Goal: Transaction & Acquisition: Register for event/course

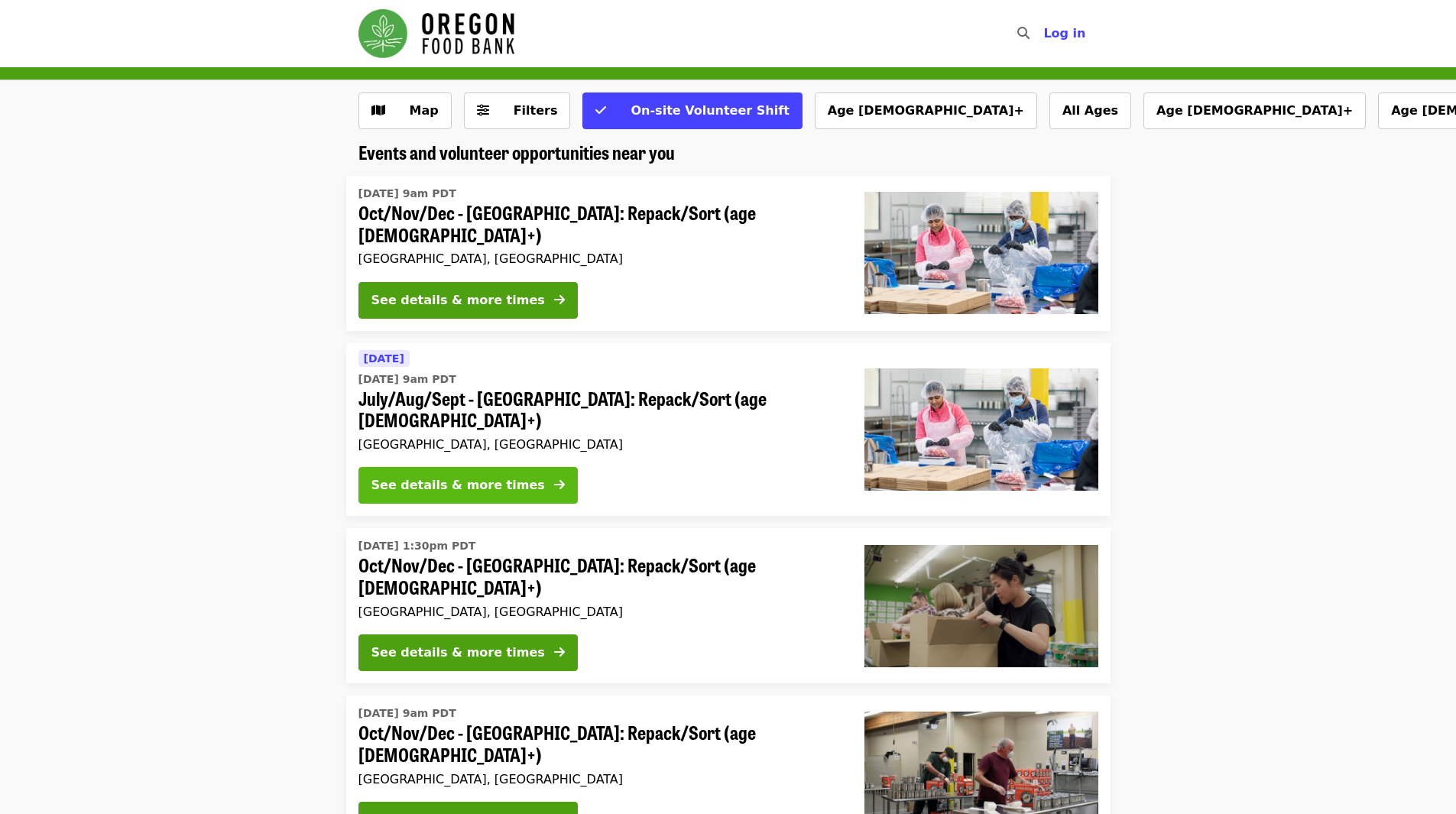
click at [519, 467] on button "See details & more times" at bounding box center [467, 485] width 220 height 37
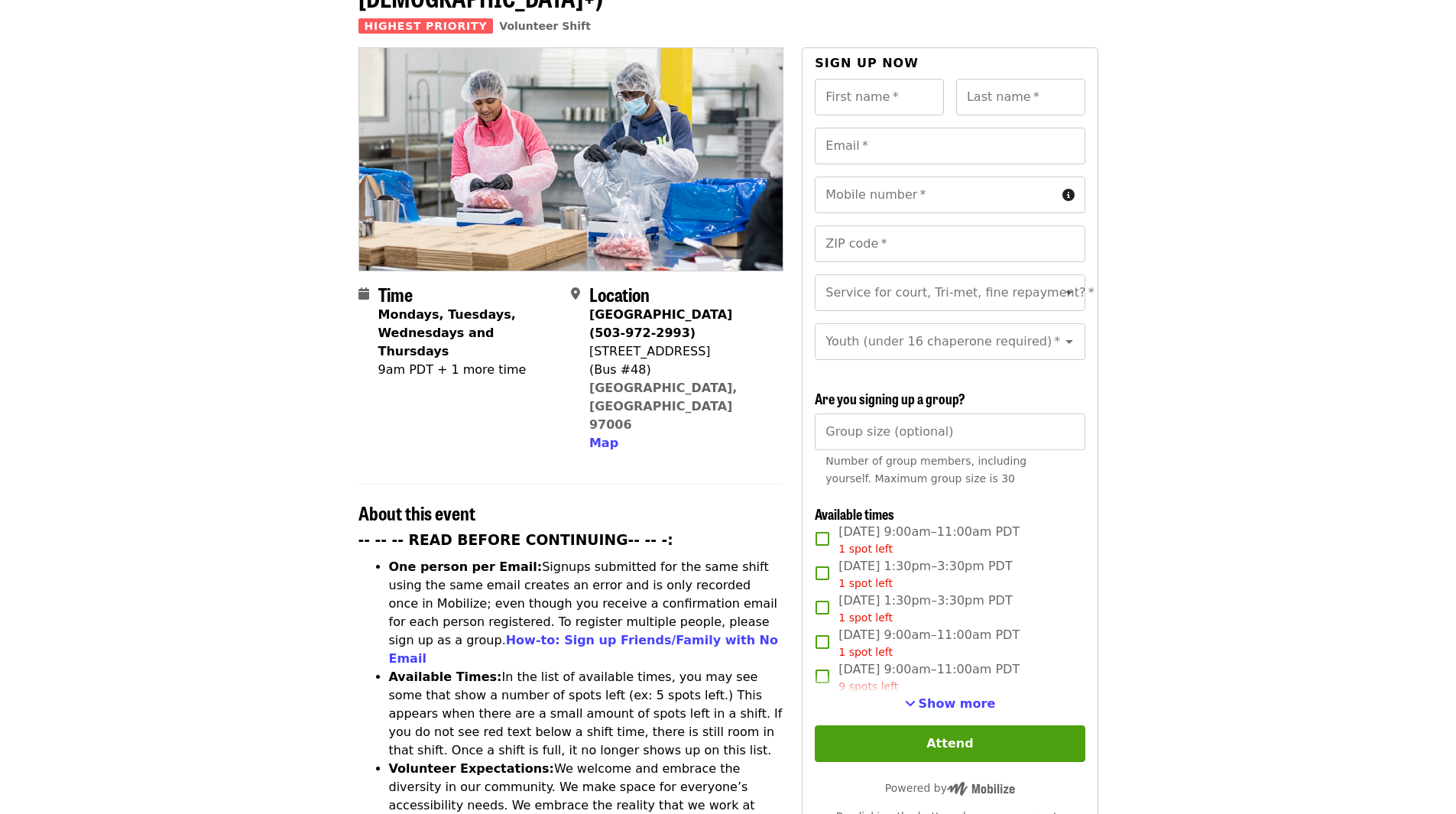
scroll to position [129, 0]
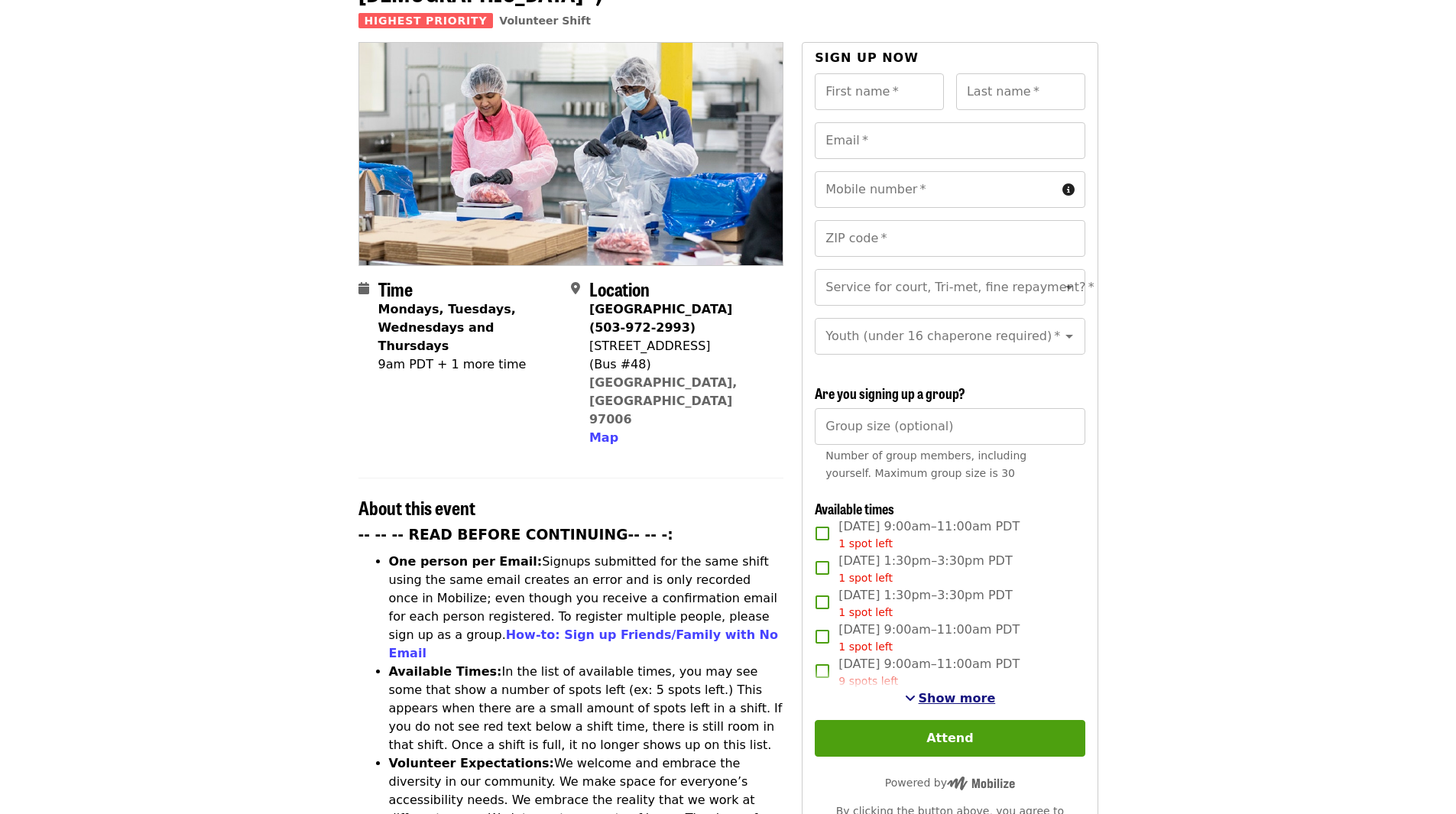
click at [959, 700] on span "Show more" at bounding box center [958, 698] width 78 height 14
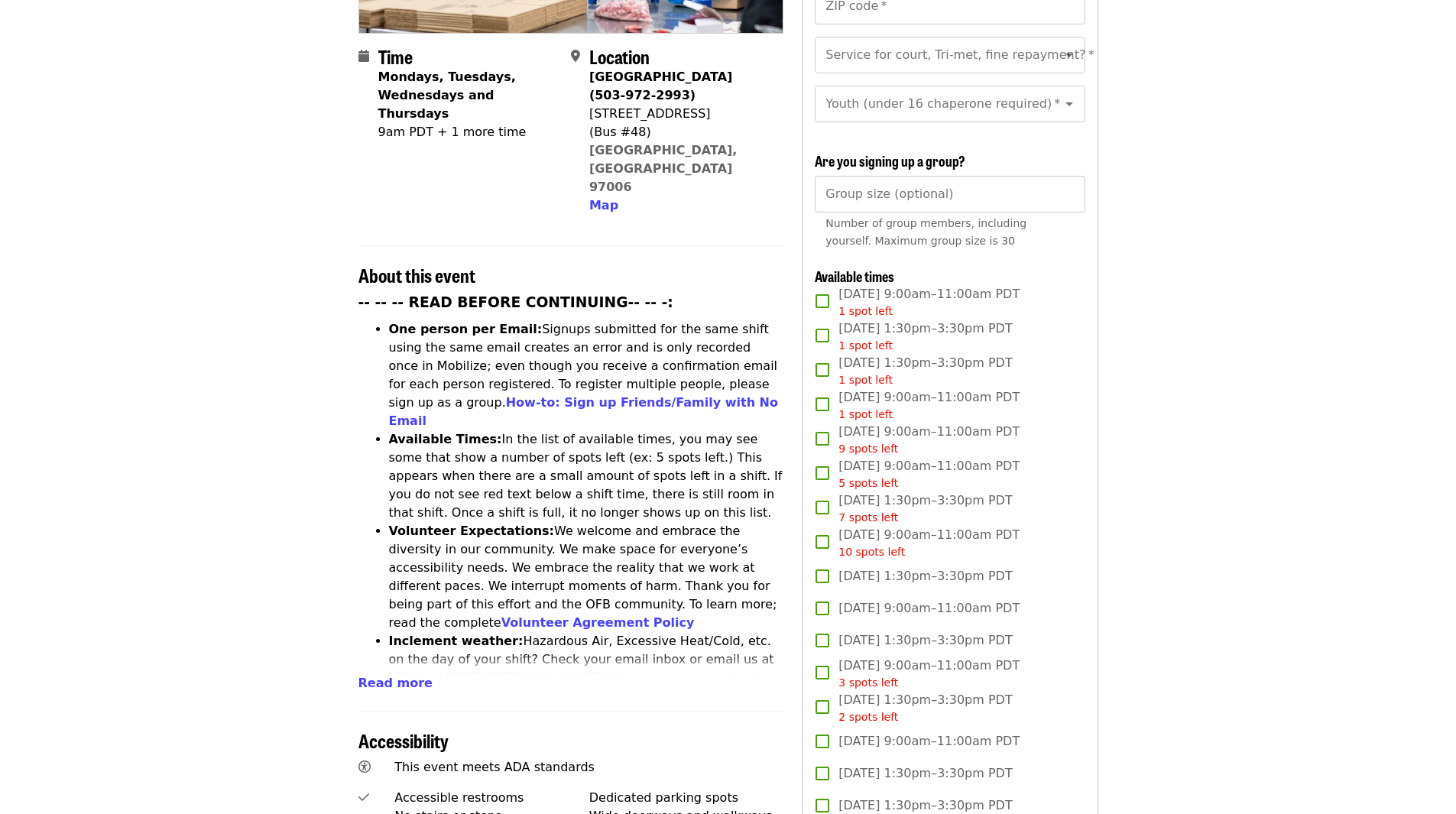
scroll to position [360, 0]
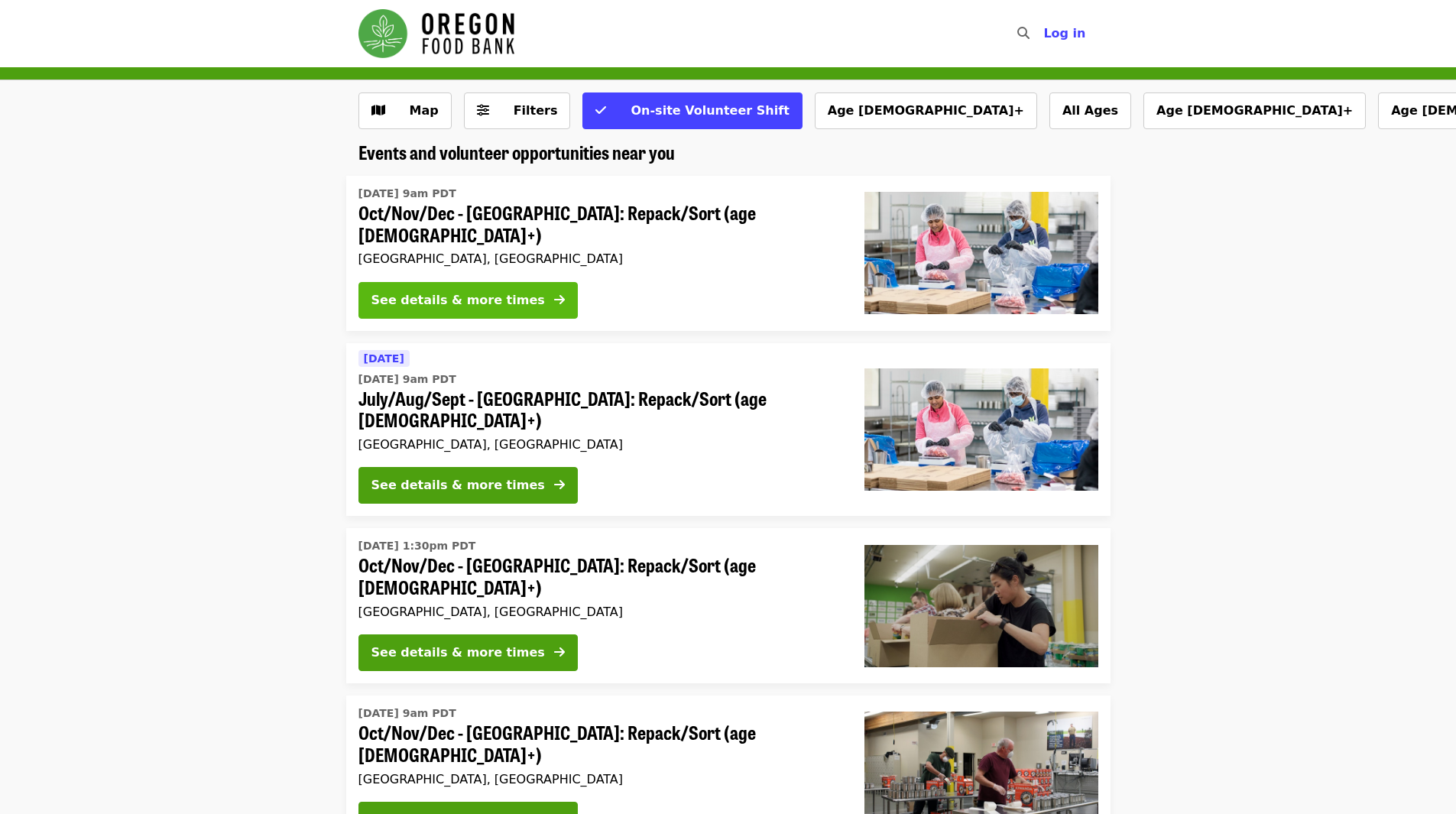
click at [445, 298] on div "See details & more times" at bounding box center [458, 300] width 174 height 19
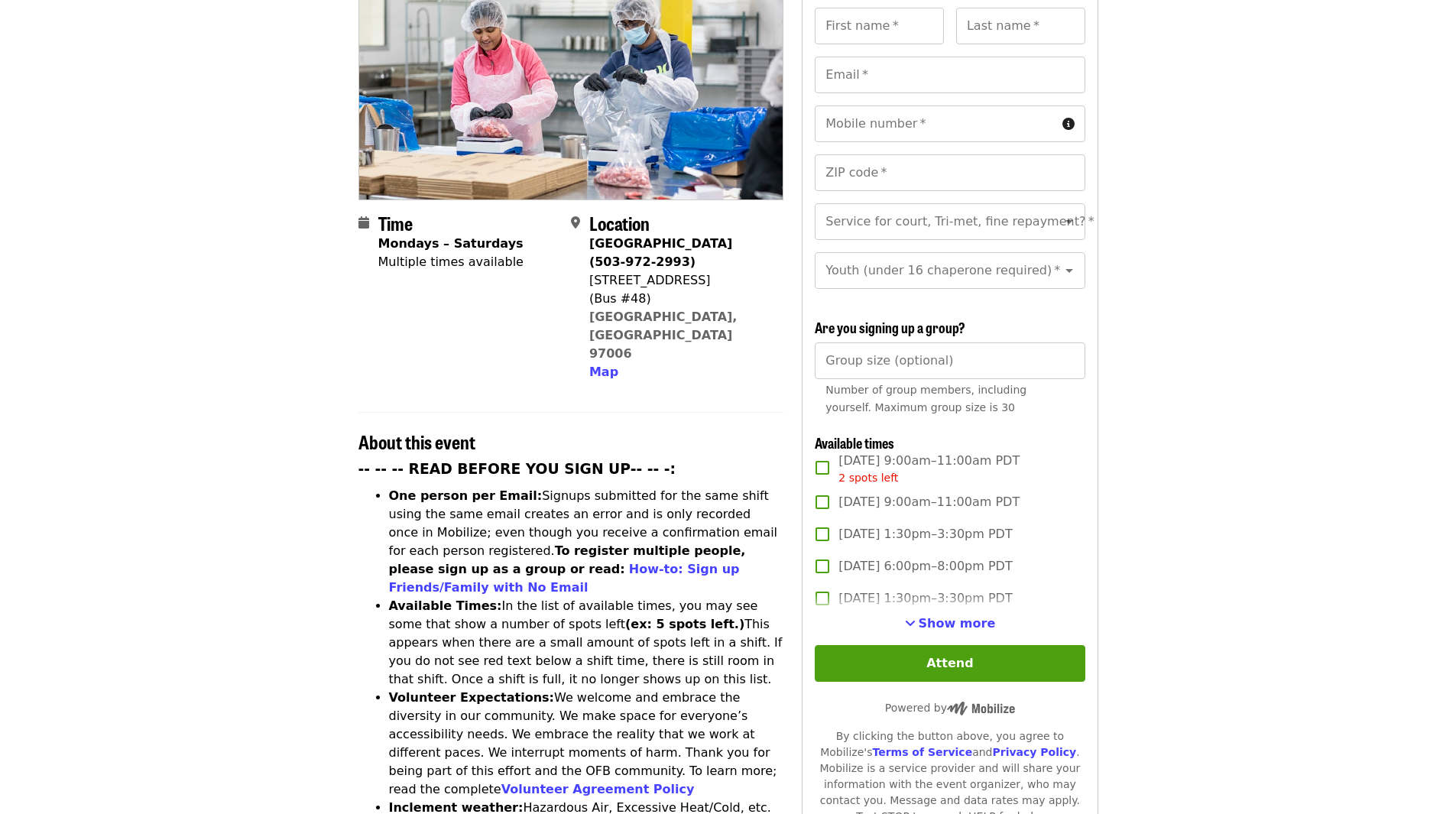
scroll to position [195, 0]
click at [956, 626] on span "Show more" at bounding box center [958, 623] width 78 height 14
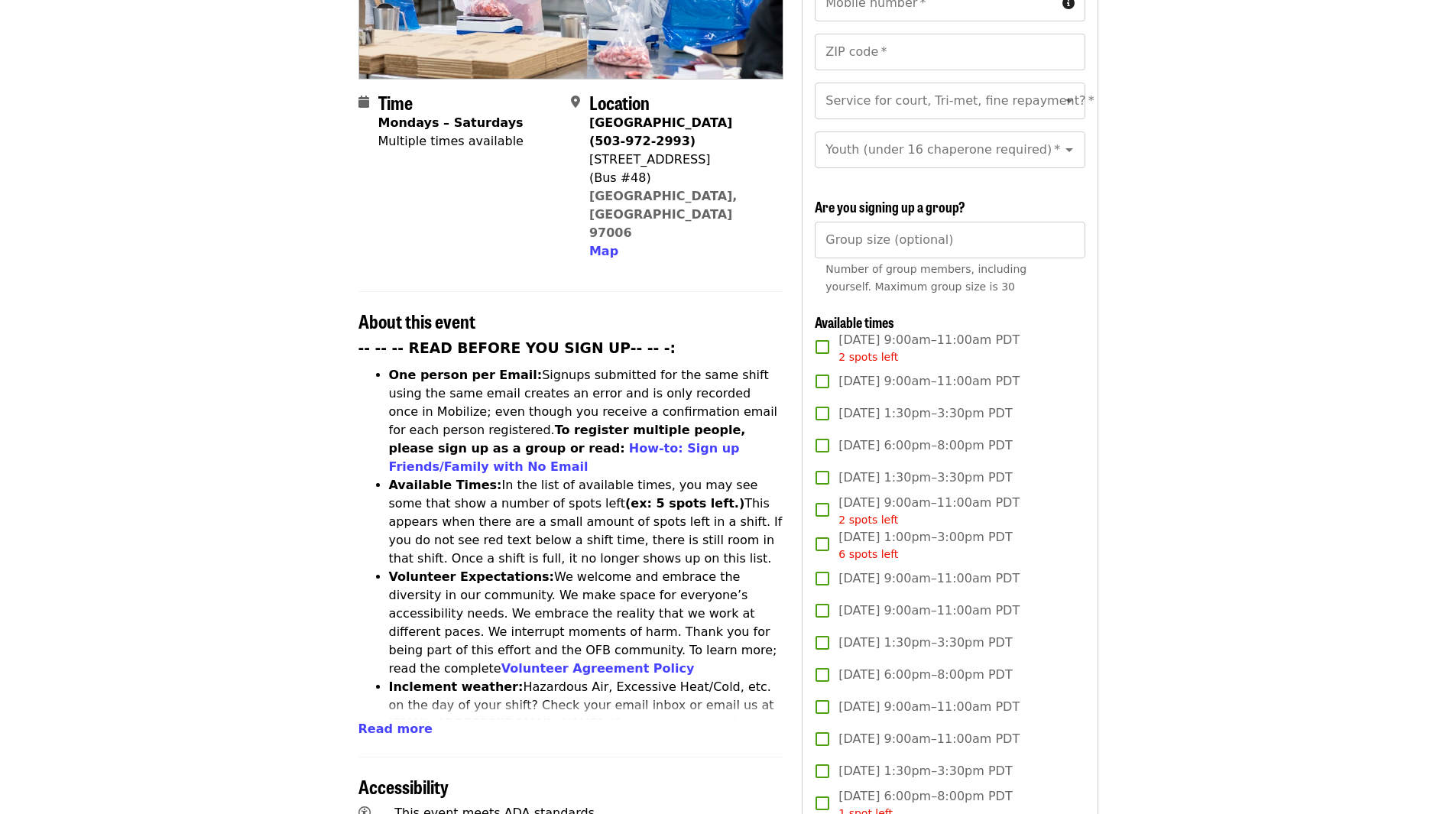
scroll to position [317, 0]
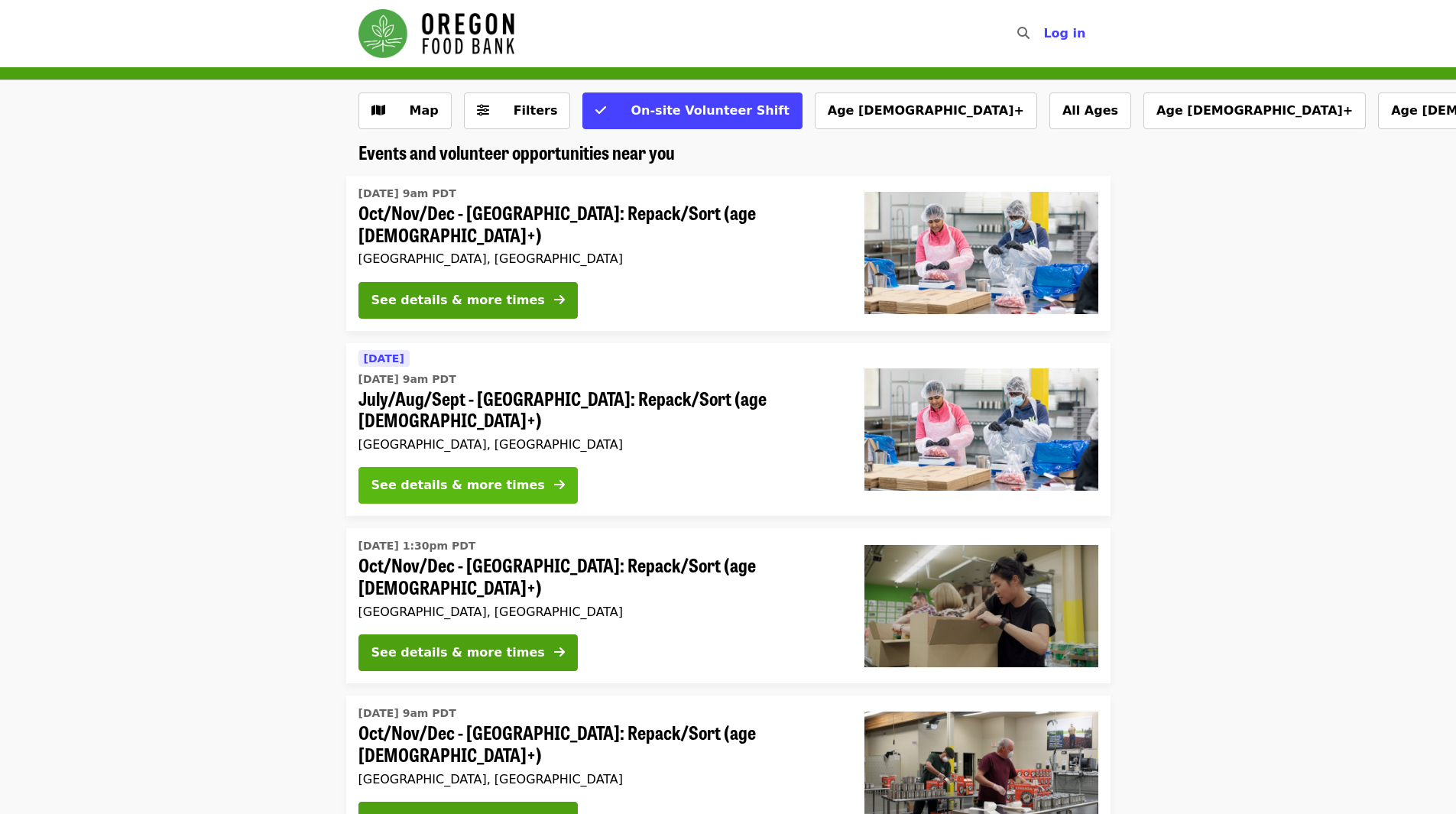
click at [505, 467] on button "See details & more times" at bounding box center [467, 485] width 220 height 37
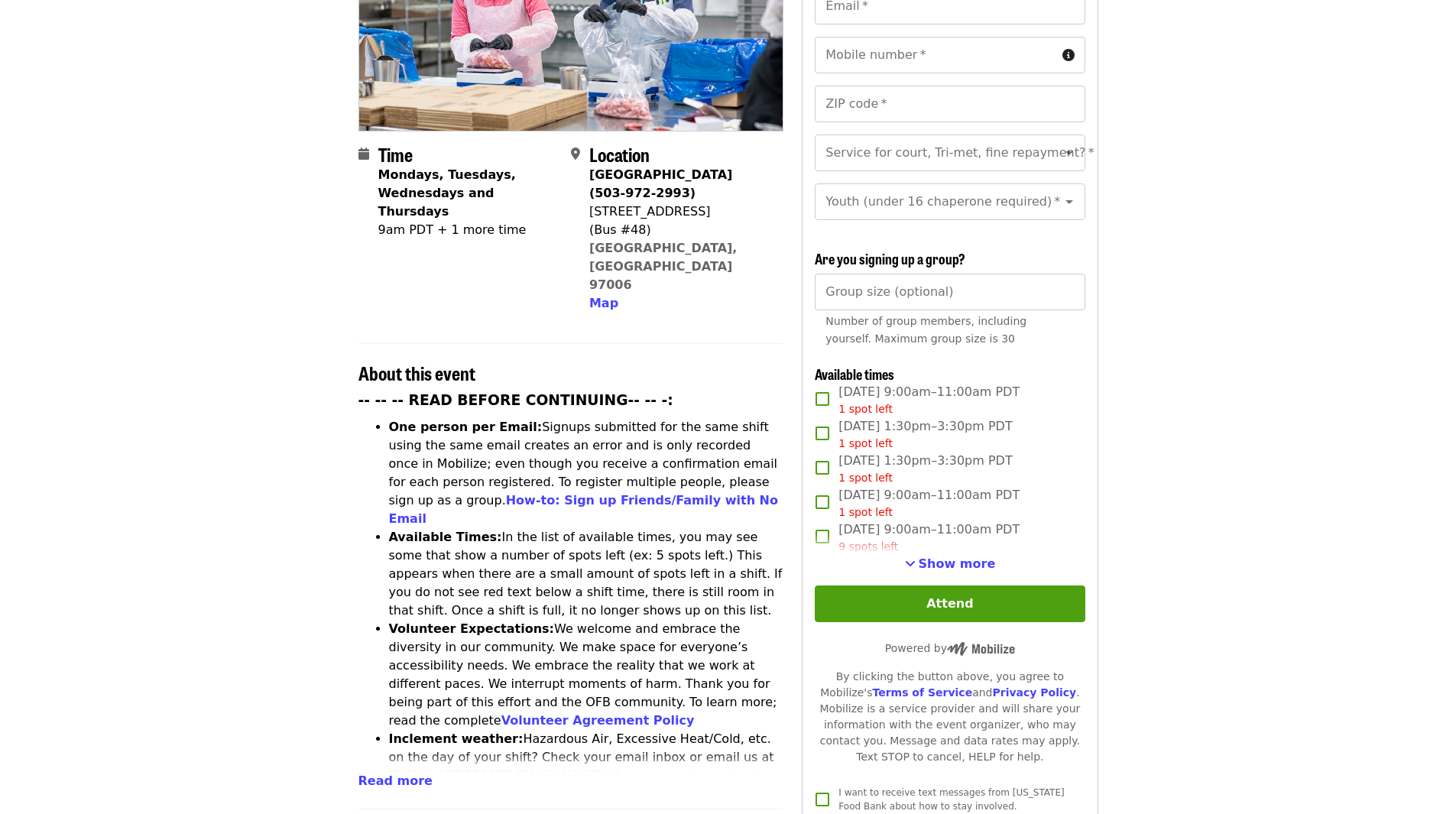
scroll to position [264, 0]
click at [968, 563] on span "Show more" at bounding box center [958, 563] width 78 height 14
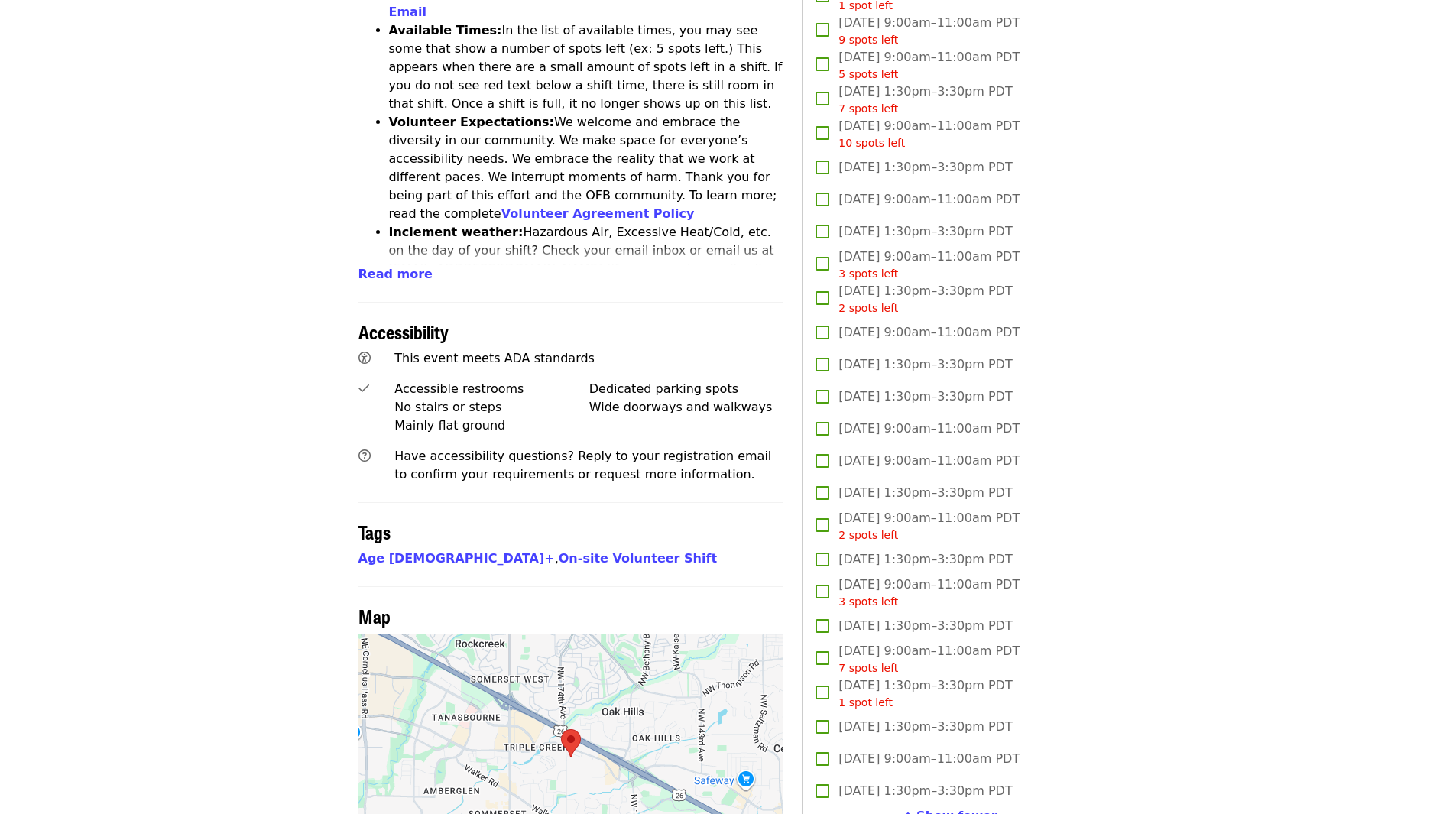
scroll to position [774, 0]
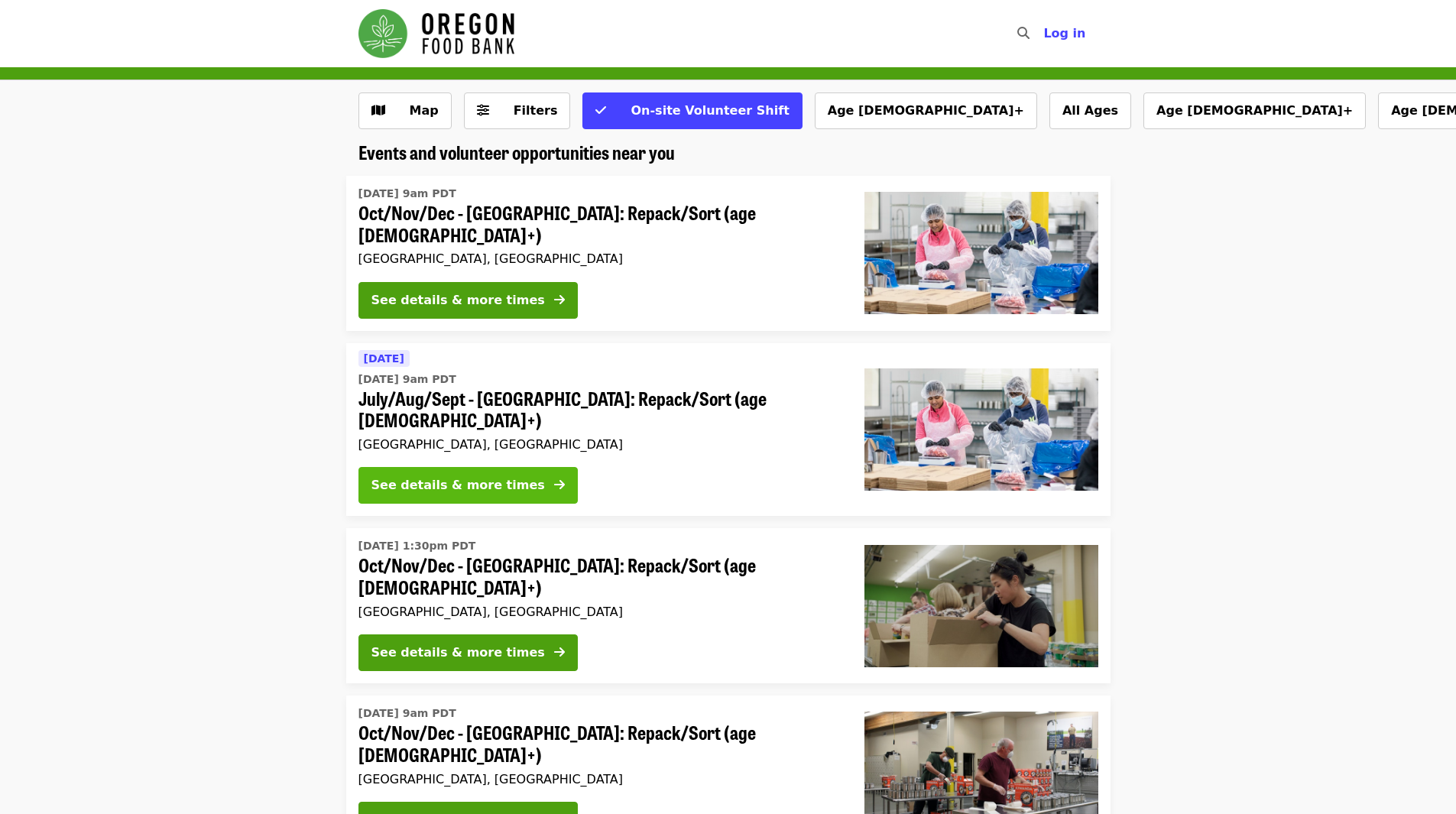
click at [515, 467] on button "See details & more times" at bounding box center [467, 485] width 220 height 37
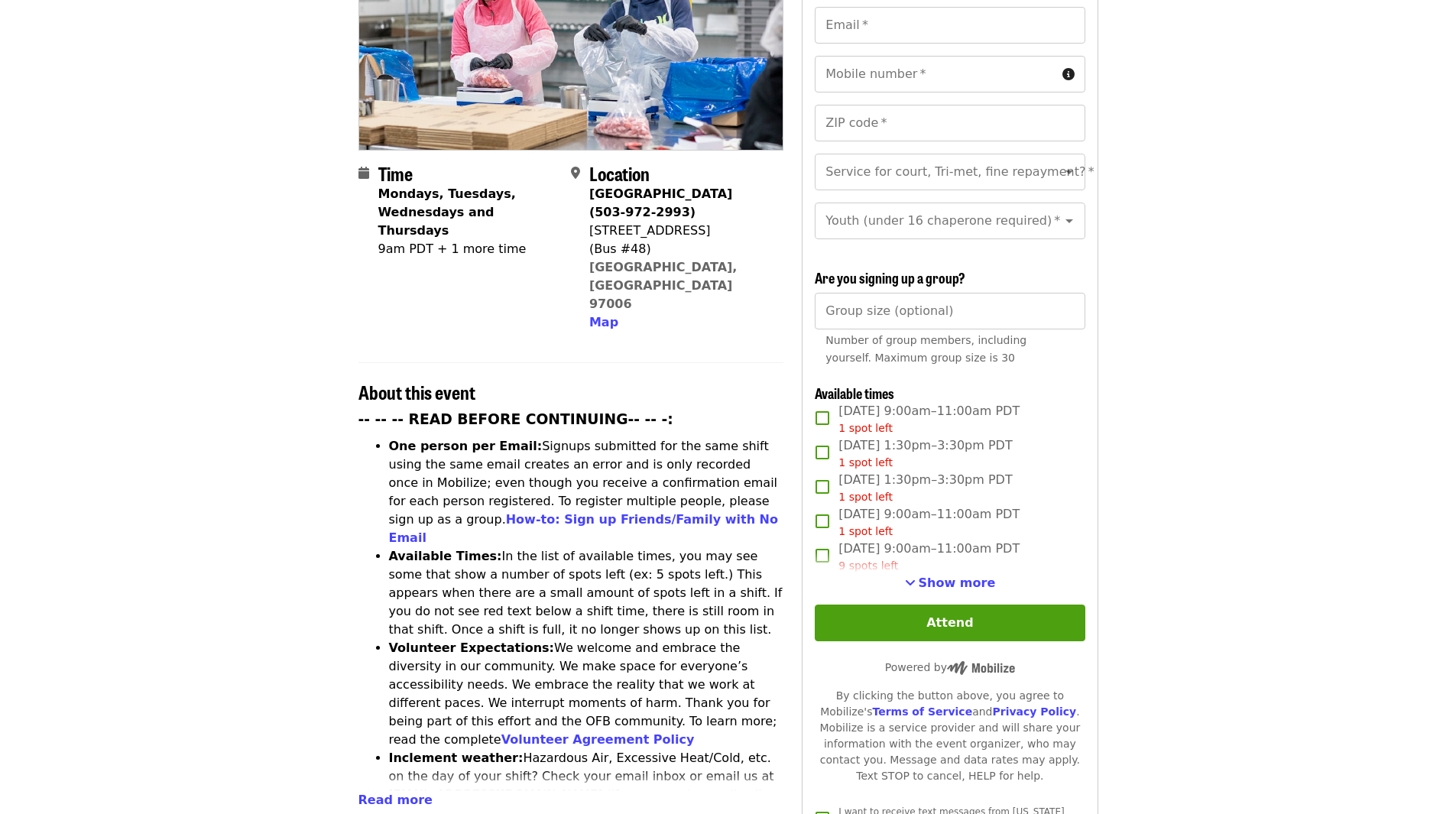
scroll to position [245, 0]
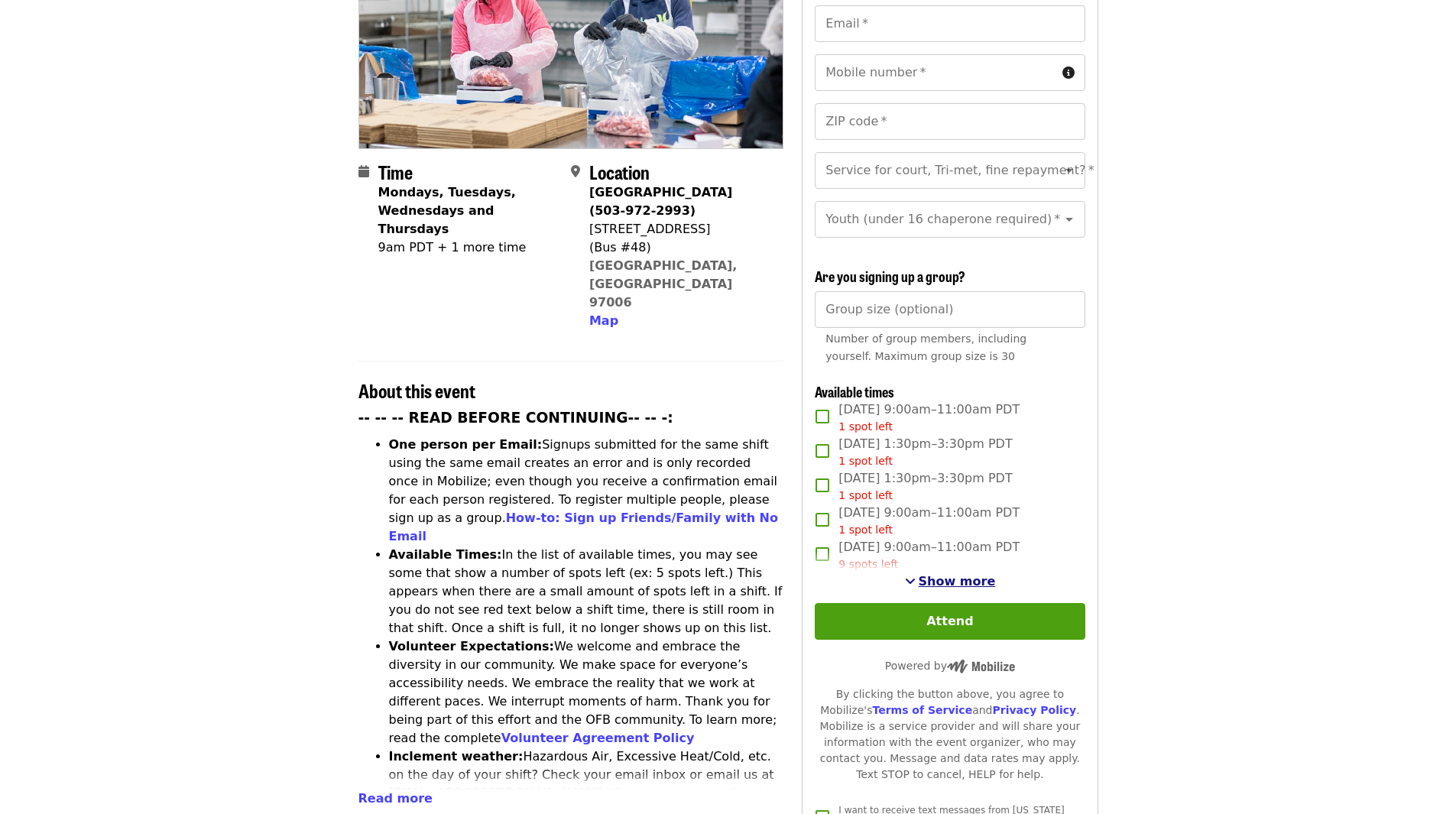
click at [949, 581] on span "Show more" at bounding box center [958, 581] width 78 height 14
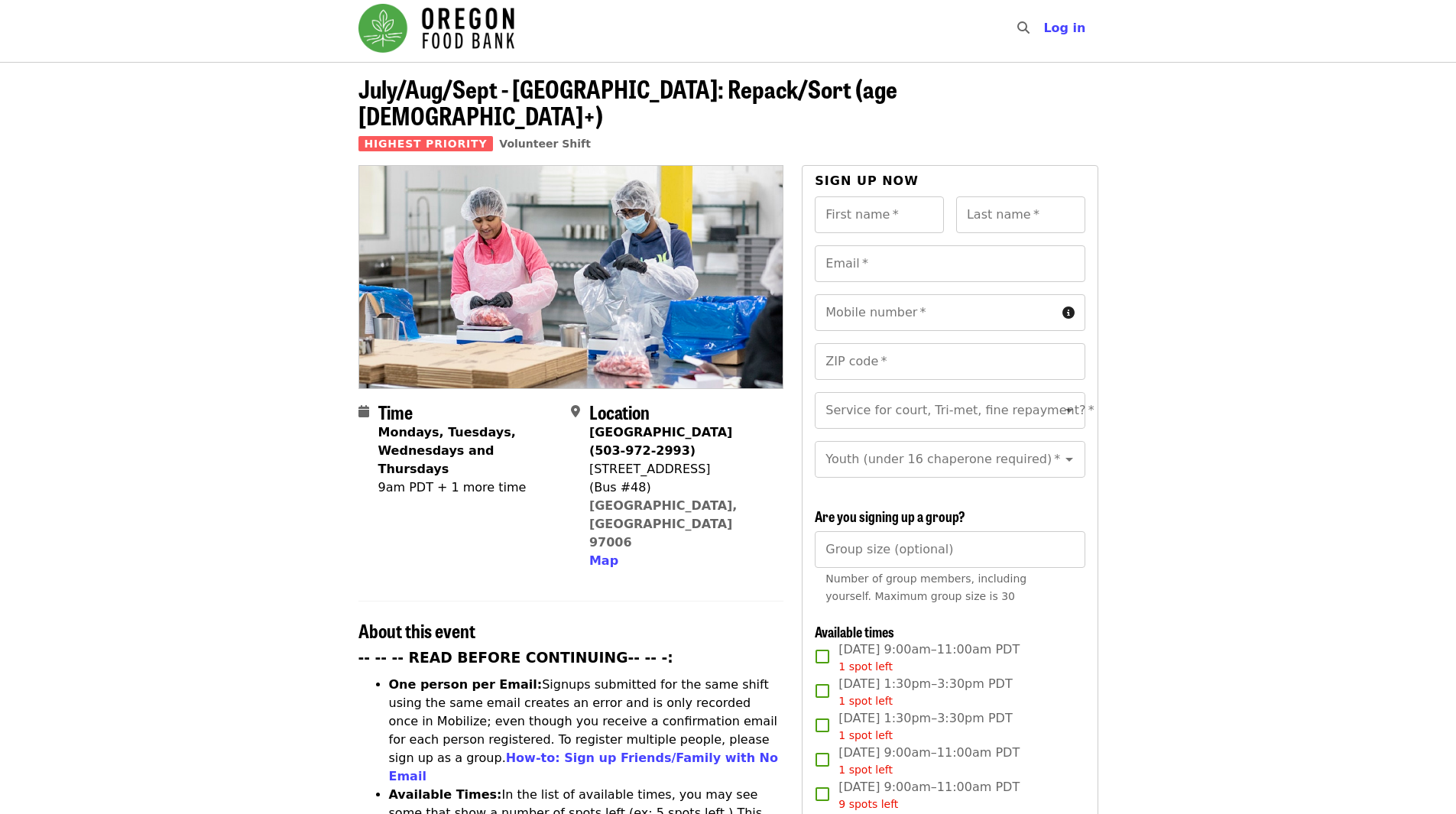
scroll to position [0, 0]
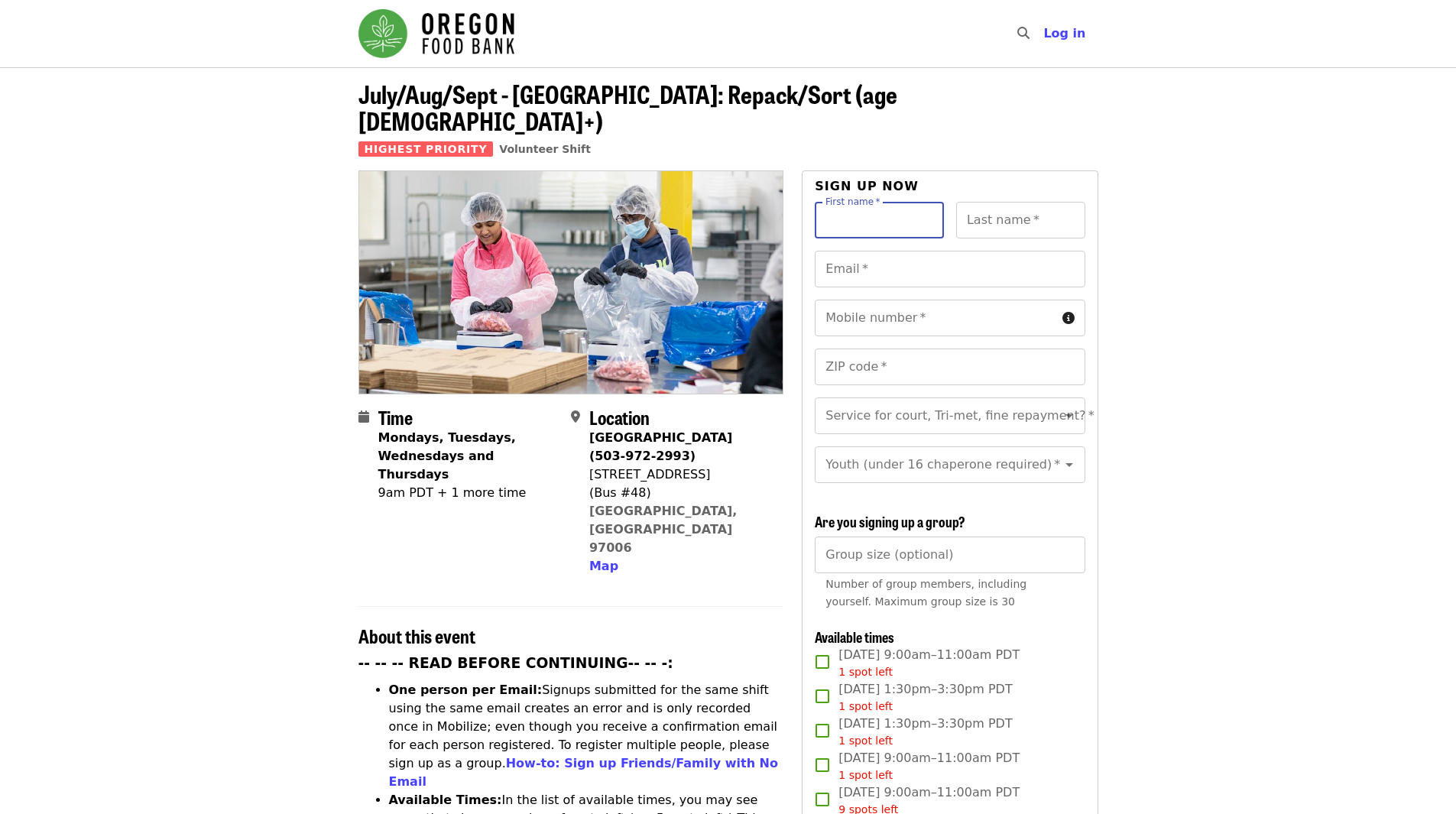
click at [833, 202] on input "First name   *" at bounding box center [879, 220] width 129 height 37
type input "*****"
type input "**********"
type input "********"
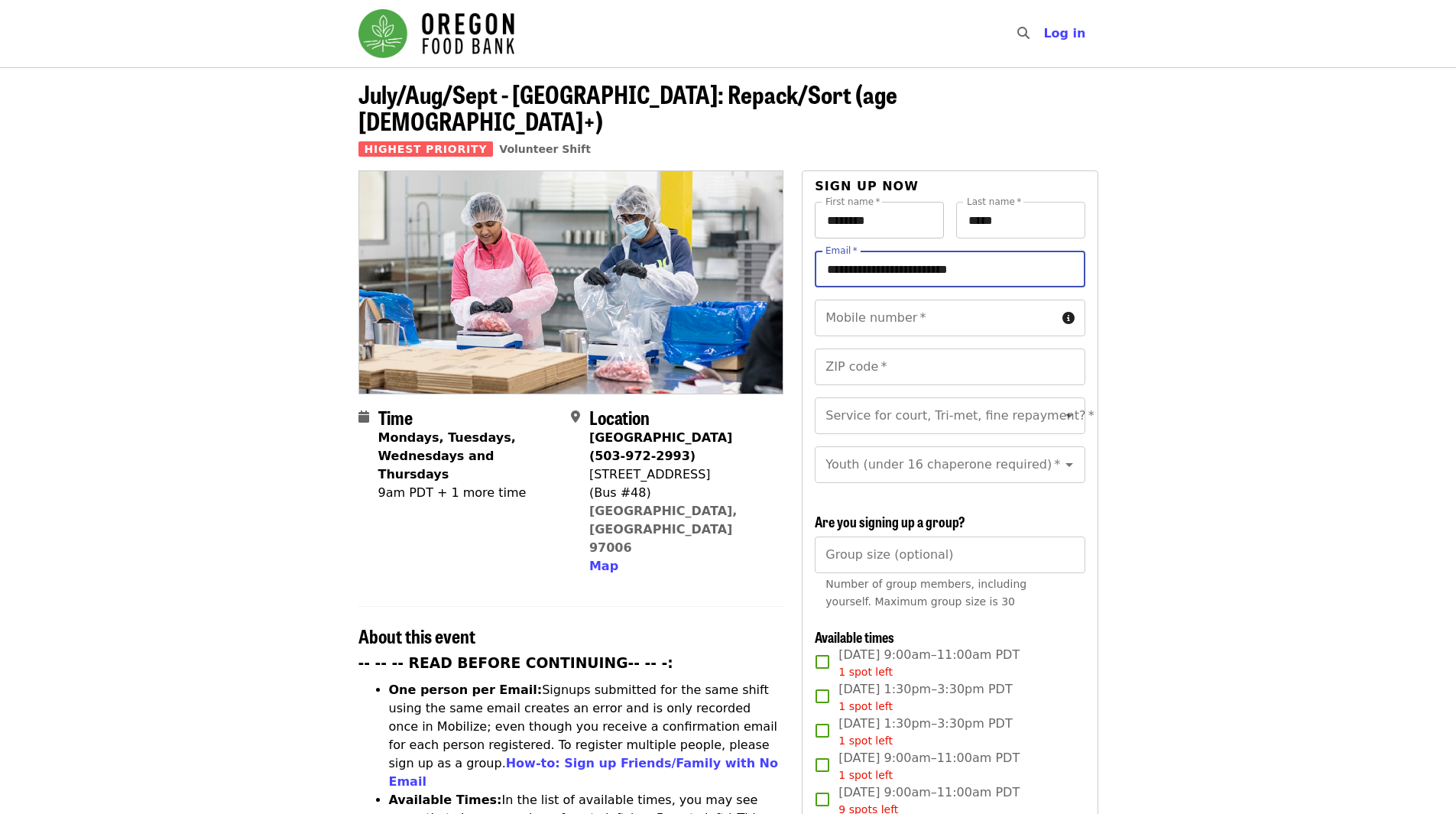
type input "**********"
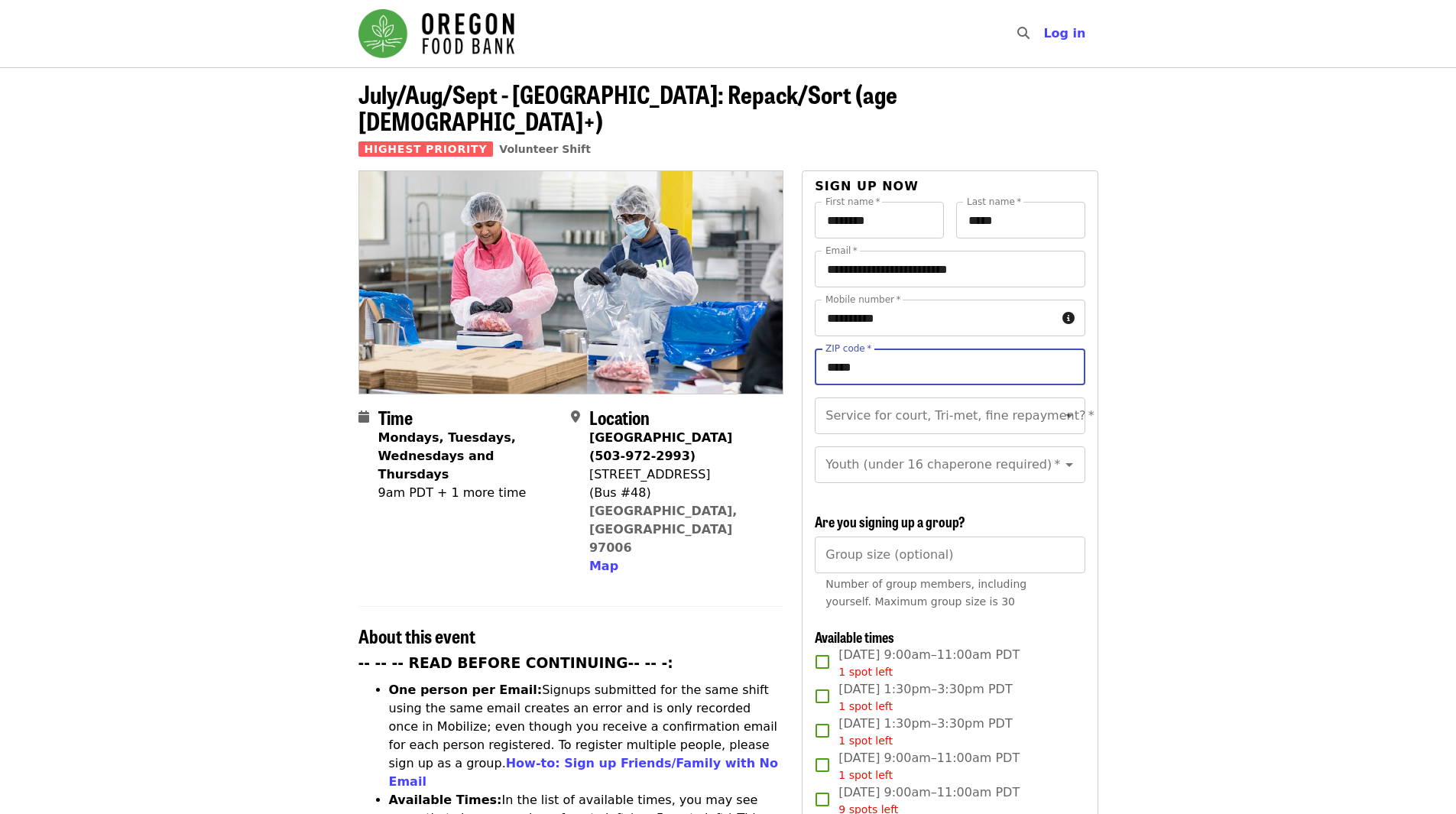
type input "*****"
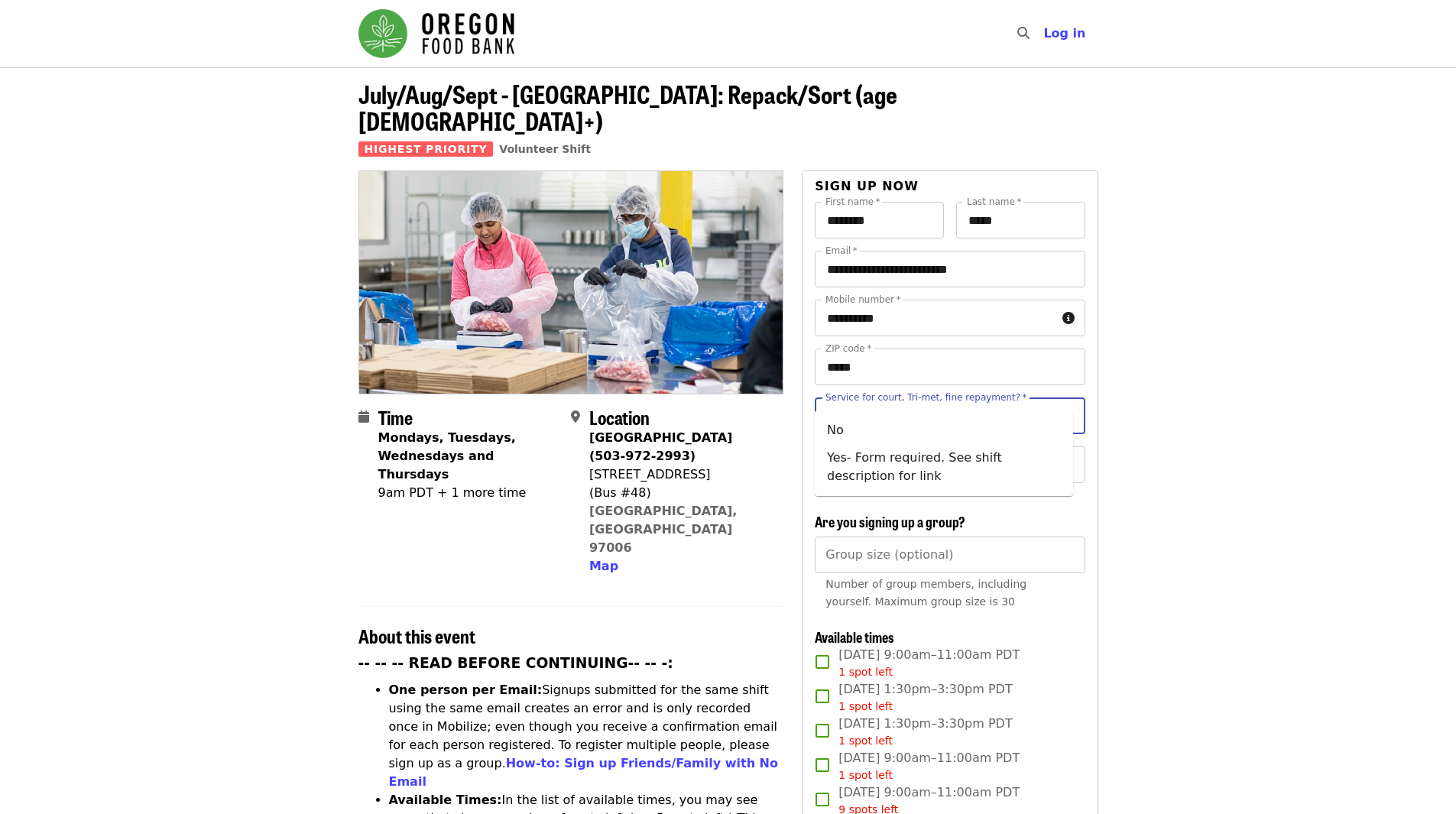
click at [984, 398] on div "Service for court, Tri-met, fine repayment?   * Service for court, Tri-met, fin…" at bounding box center [950, 416] width 270 height 37
click at [892, 430] on li "No" at bounding box center [944, 429] width 258 height 27
type input "**"
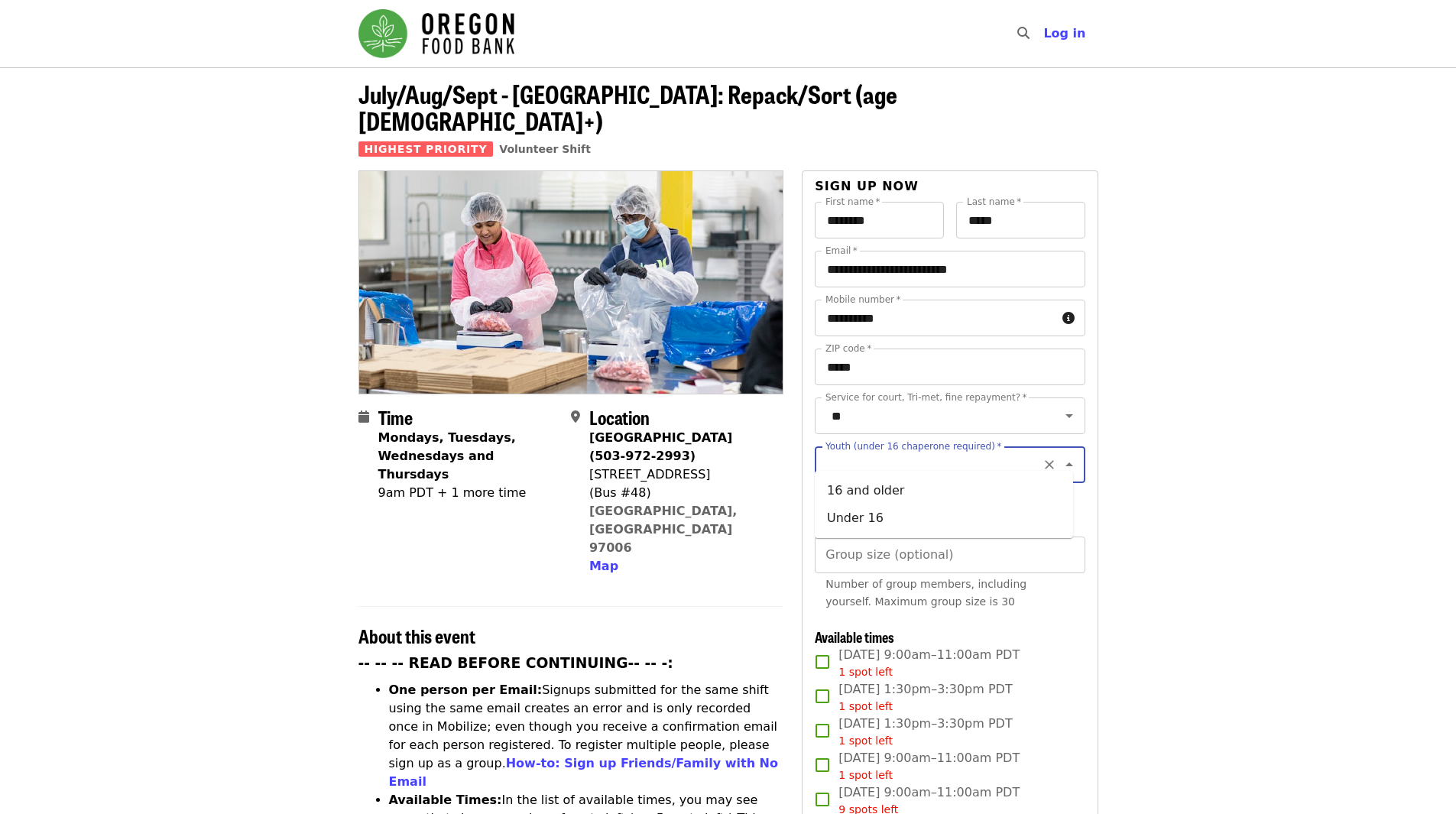
click at [909, 450] on input "Youth (under 16 chaperone required)   *" at bounding box center [931, 464] width 208 height 29
click at [900, 516] on li "Under 16" at bounding box center [944, 518] width 258 height 27
type input "********"
click at [907, 552] on input "Group size (optional)" at bounding box center [950, 555] width 270 height 37
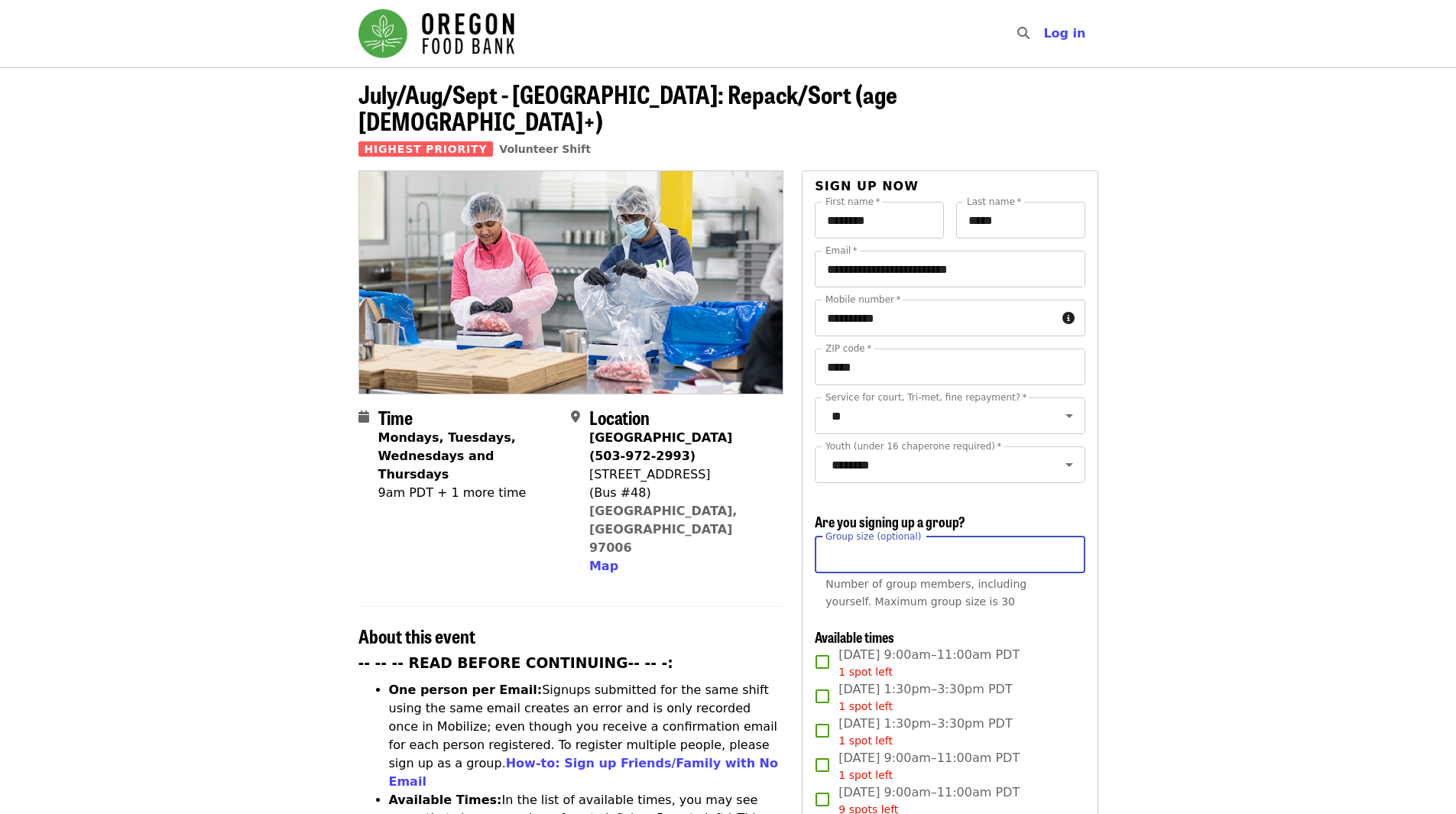
type input "*"
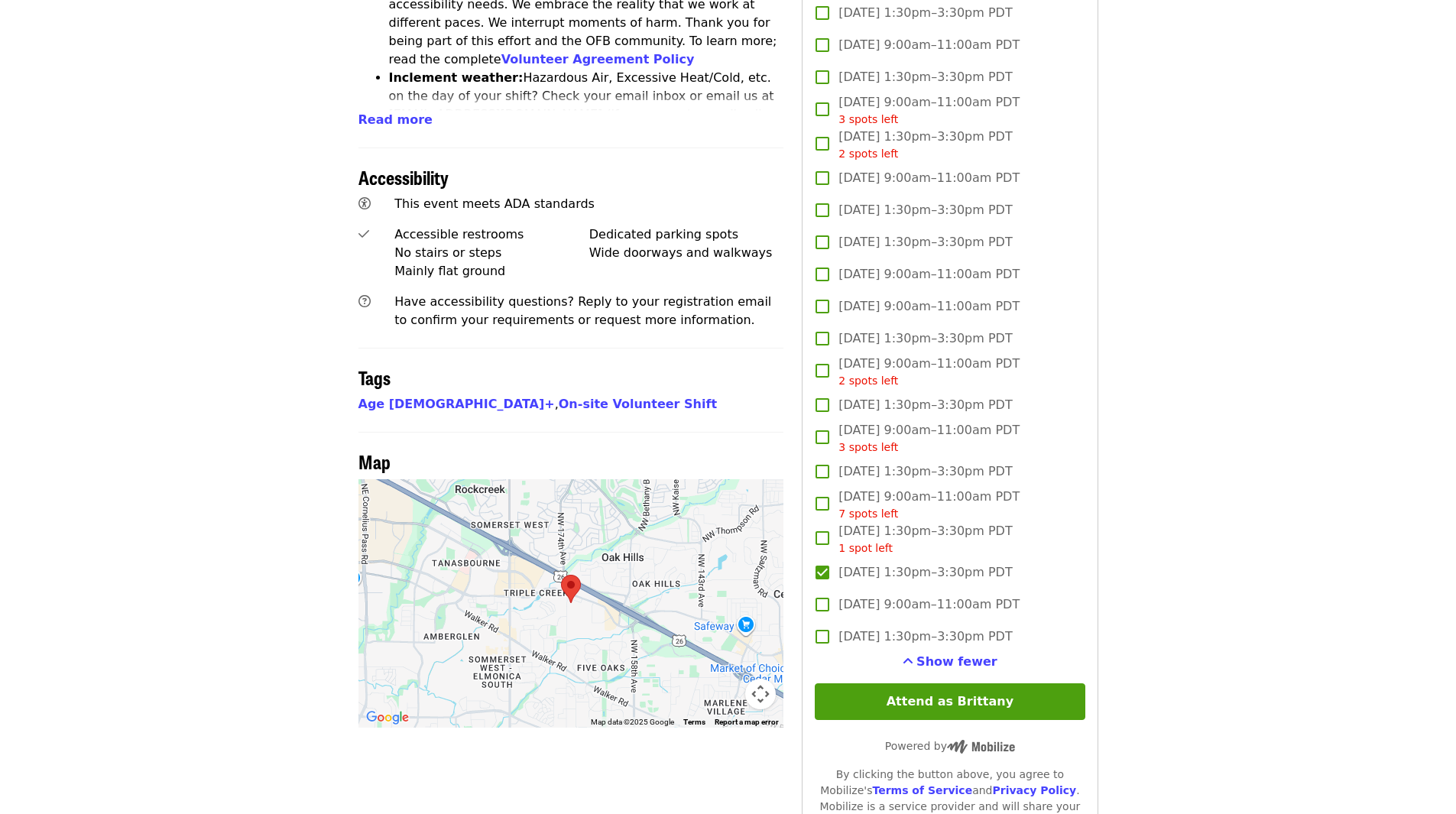
scroll to position [924, 0]
type input "*"
click at [979, 700] on button "Attend as Brittany" at bounding box center [950, 701] width 270 height 37
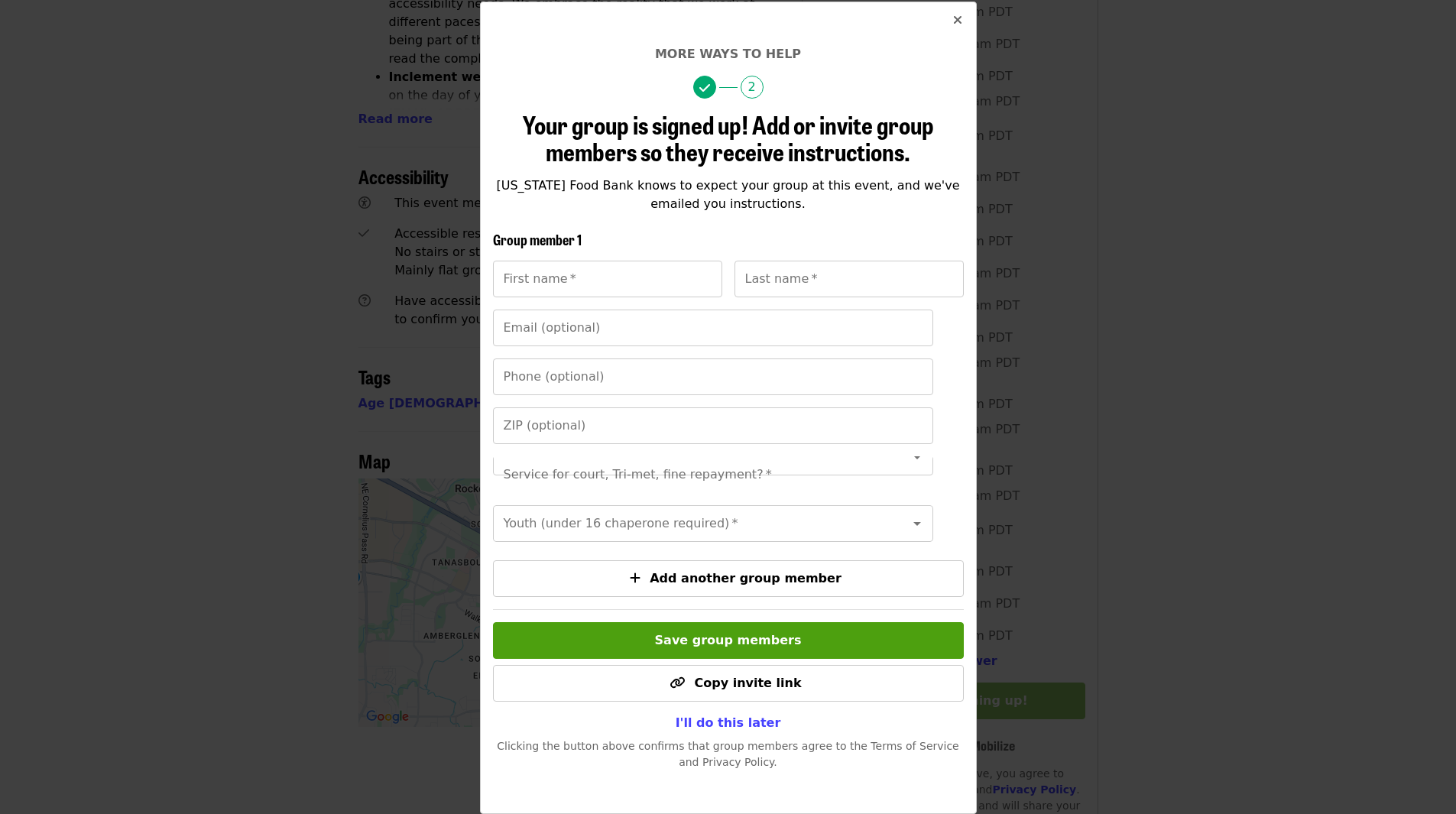
scroll to position [977, 0]
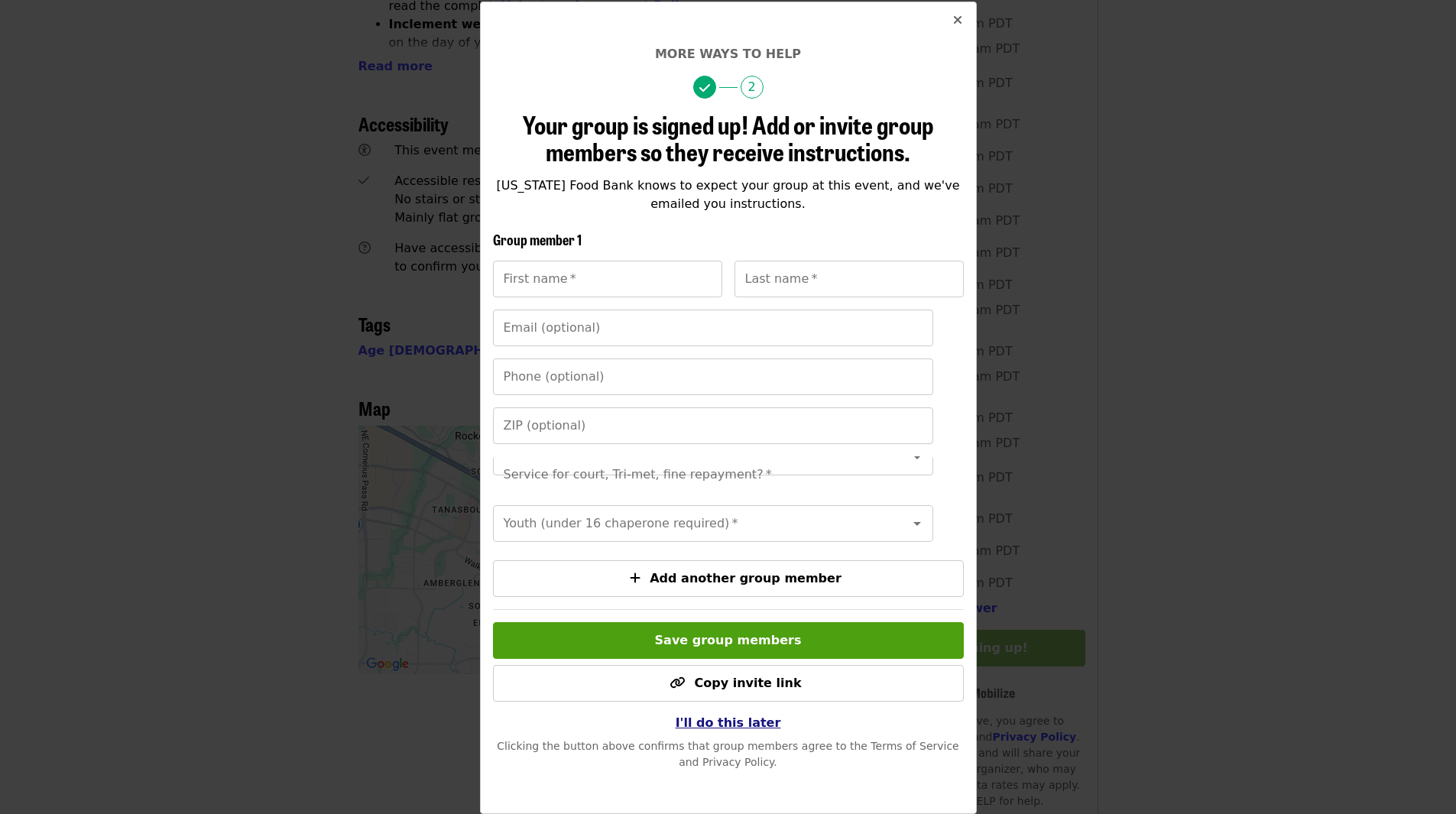
click at [754, 730] on button "I'll do this later" at bounding box center [728, 722] width 130 height 31
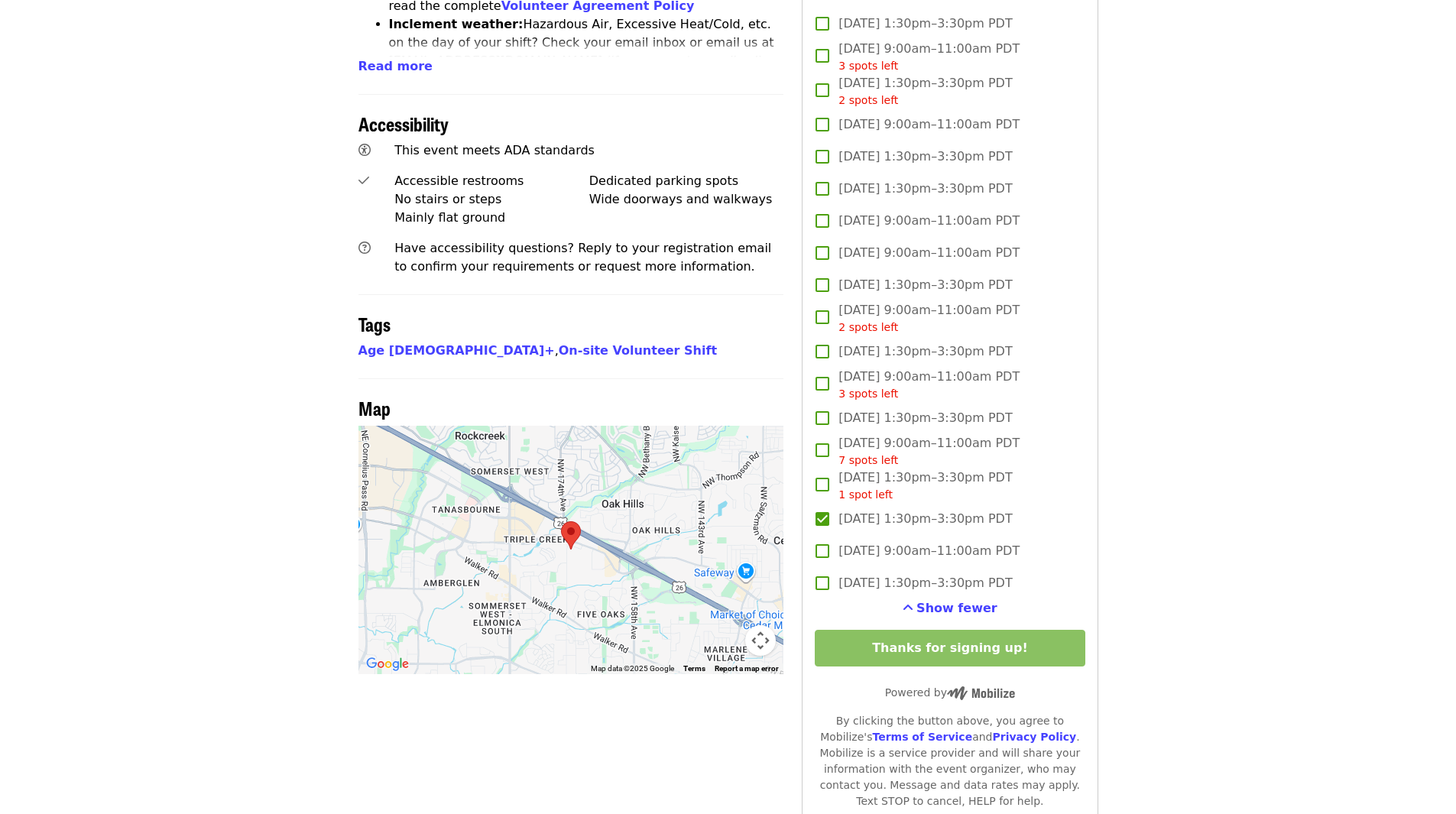
click at [1375, 381] on article "July/Aug/Sept - Beaverton: Repack/Sort (age 10+) Highest Priority Volunteer Shi…" at bounding box center [728, 115] width 1456 height 2050
